Goal: Complete application form: Complete application form

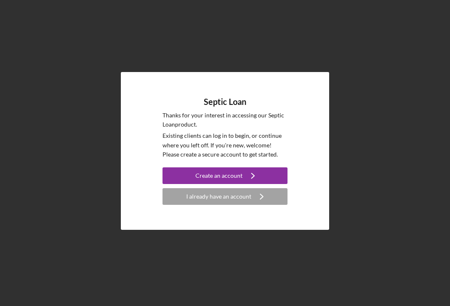
click at [234, 182] on div "Create an account" at bounding box center [218, 175] width 47 height 17
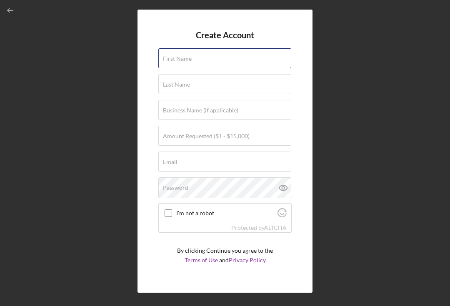
click at [173, 64] on input "First Name" at bounding box center [224, 58] width 133 height 20
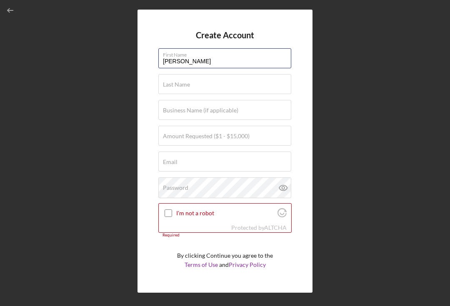
type input "[PERSON_NAME]"
click at [170, 87] on label "Last Name" at bounding box center [176, 84] width 27 height 7
click at [170, 87] on input "Last Name" at bounding box center [224, 84] width 133 height 20
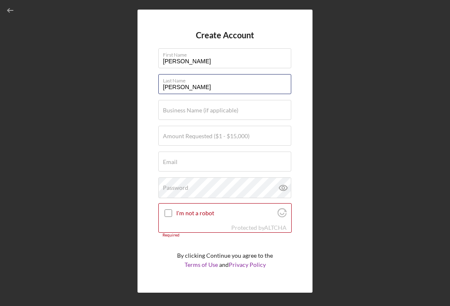
type input "[PERSON_NAME]"
click at [170, 135] on label "Amount Requested ($1 - $15,000)" at bounding box center [206, 136] width 87 height 7
click at [170, 135] on input "Amount Requested ($1 - $15,000)" at bounding box center [224, 136] width 133 height 20
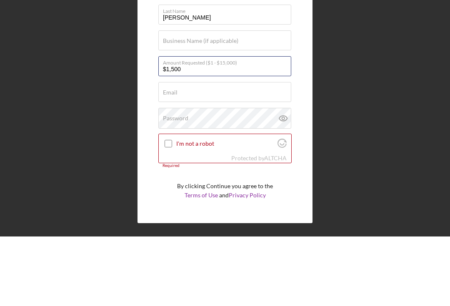
type input "$15,000"
click at [166, 159] on label "Email" at bounding box center [170, 162] width 15 height 7
click at [166, 152] on input "Email" at bounding box center [224, 162] width 133 height 20
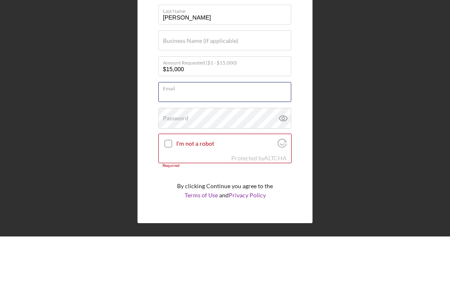
type input "[EMAIL_ADDRESS][DOMAIN_NAME]"
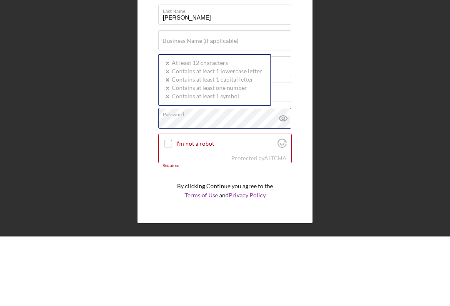
scroll to position [15, 0]
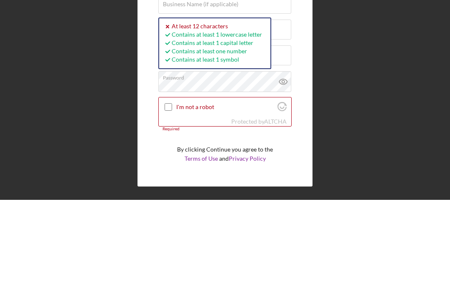
click at [169, 209] on input "I'm not a robot" at bounding box center [168, 212] width 7 height 7
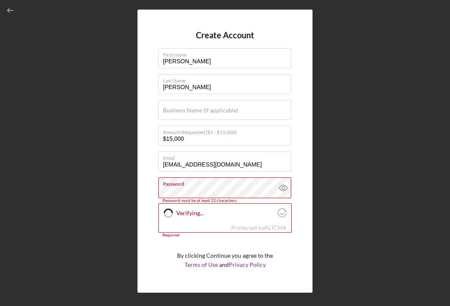
checkbox input "true"
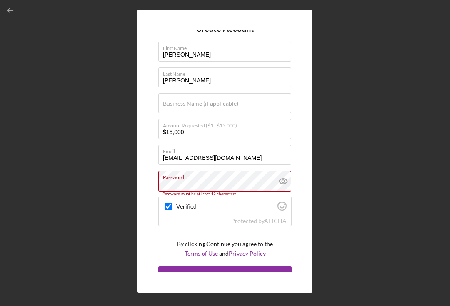
scroll to position [6, 0]
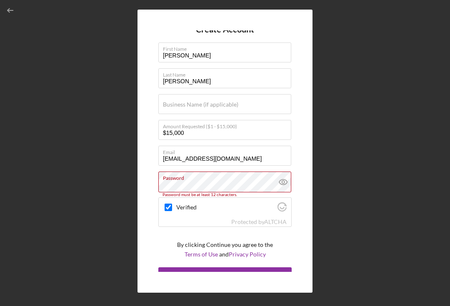
click at [232, 267] on div "Create Account" at bounding box center [218, 275] width 41 height 17
click at [219, 267] on div "Create Account" at bounding box center [218, 275] width 41 height 17
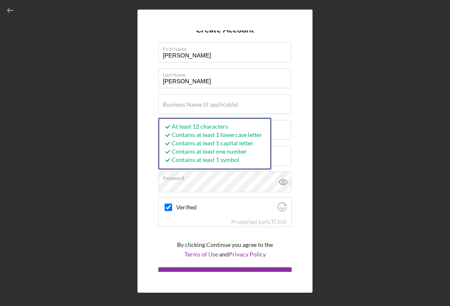
click at [227, 267] on div "Create Account" at bounding box center [218, 275] width 41 height 17
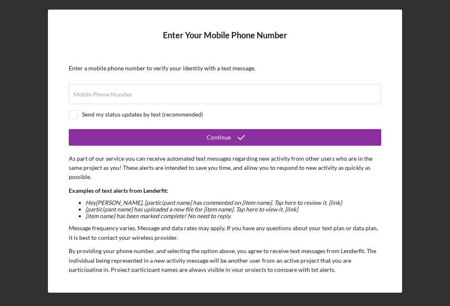
click at [87, 91] on label "Mobile Phone Number" at bounding box center [102, 94] width 59 height 7
click at [87, 84] on input "Mobile Phone Number" at bounding box center [225, 94] width 312 height 20
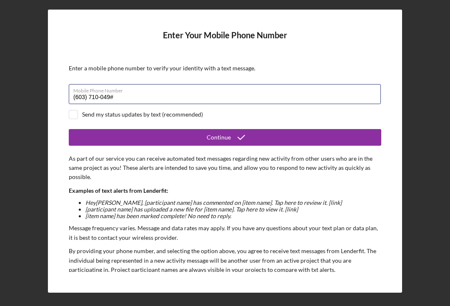
type input "[PHONE_NUMBER]"
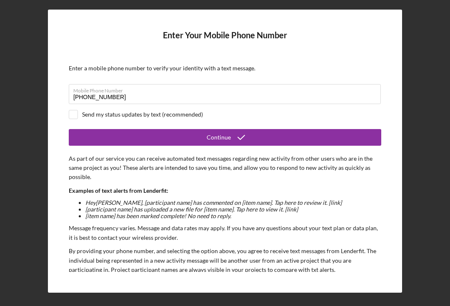
click at [80, 110] on div "Send my status updates by text (recommended)" at bounding box center [225, 114] width 312 height 9
checkbox input "true"
click at [255, 129] on button "Continue" at bounding box center [225, 137] width 312 height 17
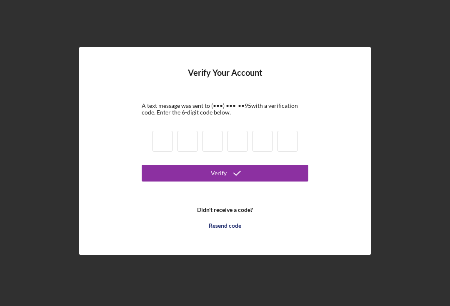
click at [161, 132] on input at bounding box center [162, 141] width 20 height 21
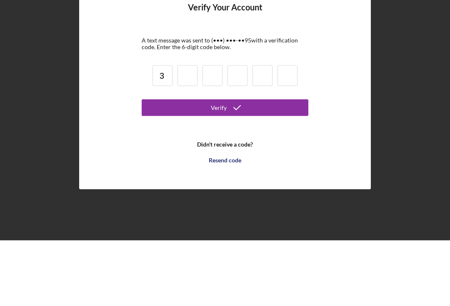
type input "3"
type input "9"
type input "5"
type input "6"
type input "2"
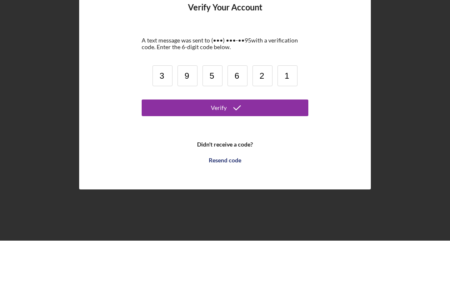
type input "1"
click at [277, 165] on button "Verify" at bounding box center [225, 173] width 167 height 17
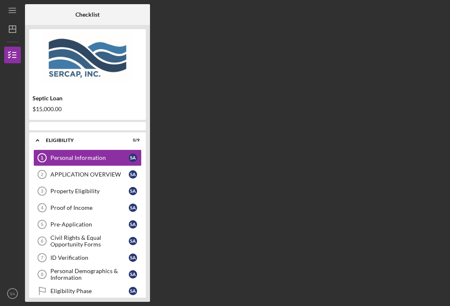
scroll to position [15, 0]
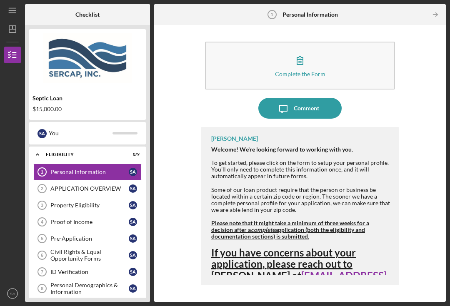
click at [105, 185] on div "APPLICATION OVERVIEW" at bounding box center [89, 188] width 78 height 7
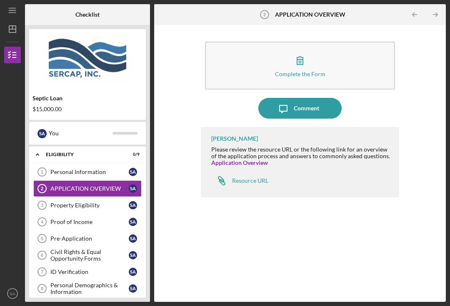
click at [252, 159] on link "Application Overview" at bounding box center [239, 162] width 57 height 7
